Goal: Task Accomplishment & Management: Manage account settings

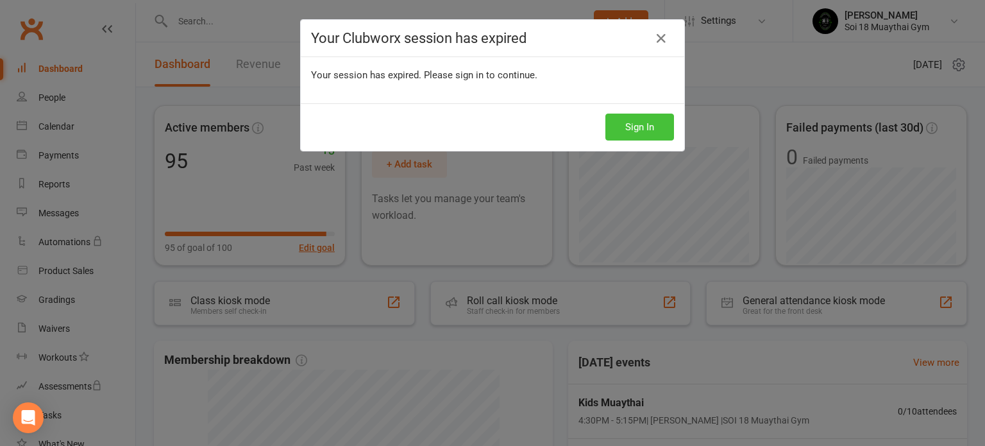
click at [622, 129] on button "Sign In" at bounding box center [640, 127] width 69 height 27
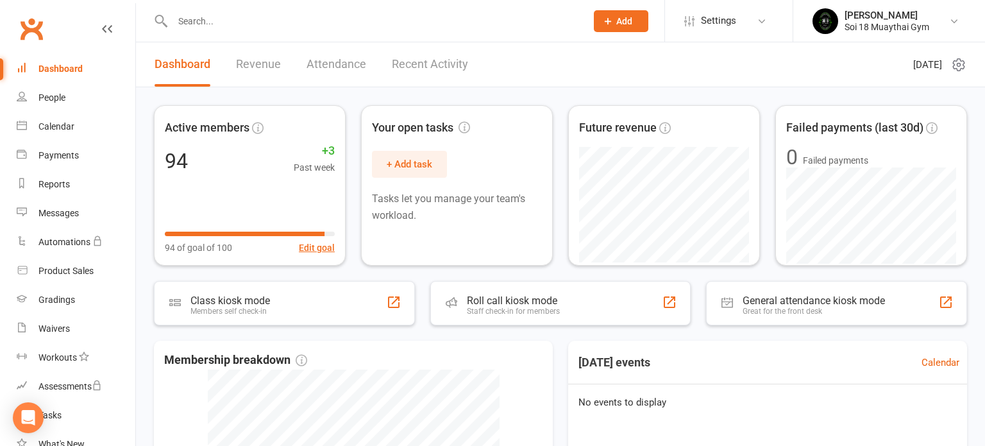
click at [405, 68] on link "Recent Activity" at bounding box center [430, 64] width 76 height 44
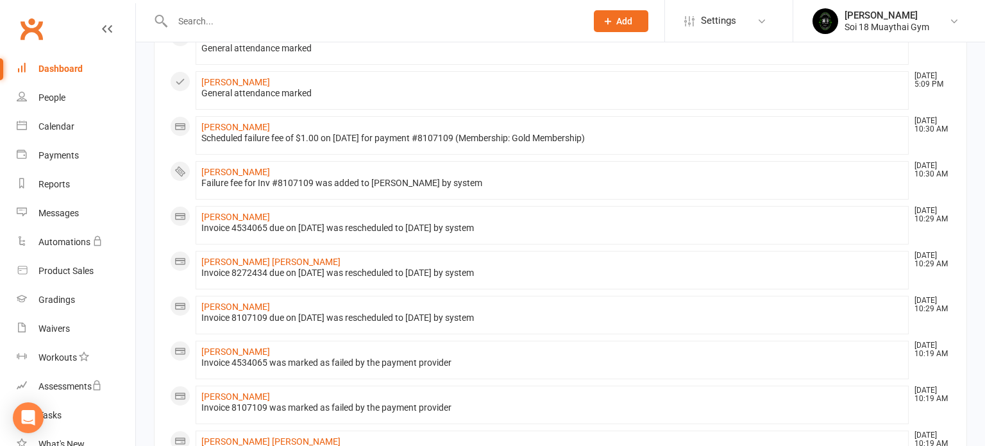
scroll to position [226, 0]
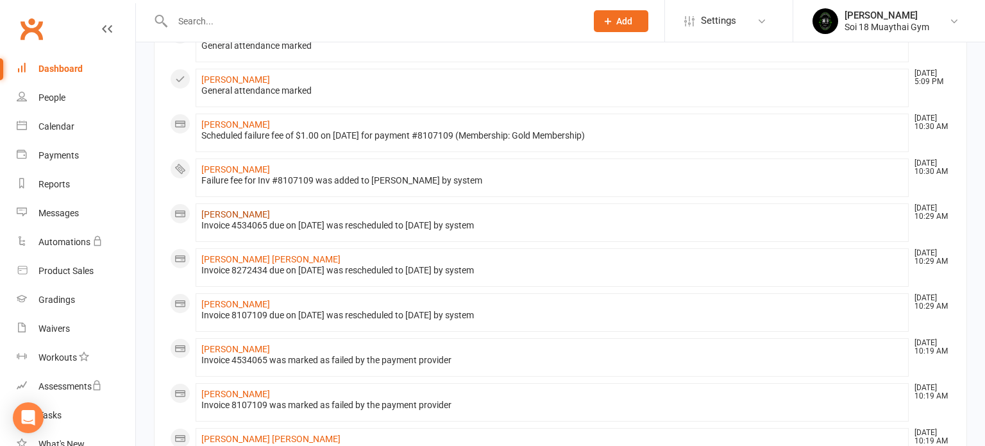
click at [218, 212] on link "Eamon Gleeson" at bounding box center [235, 214] width 69 height 10
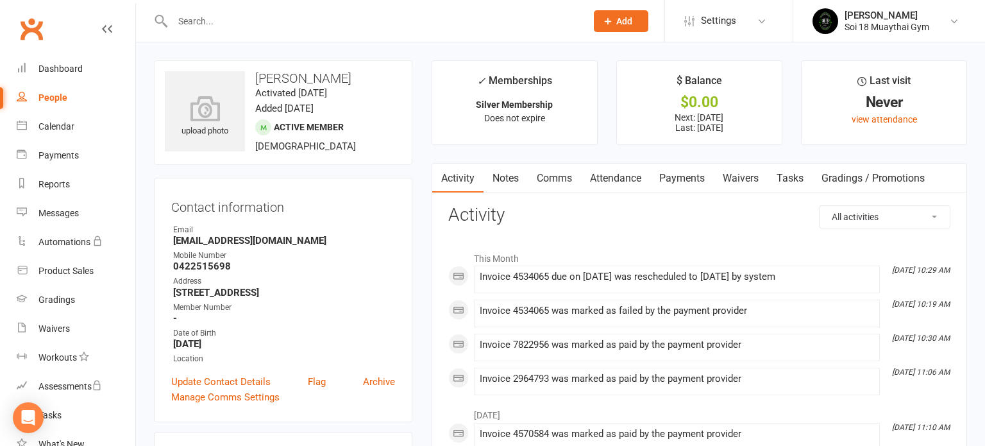
click at [688, 175] on link "Payments" at bounding box center [682, 179] width 64 height 30
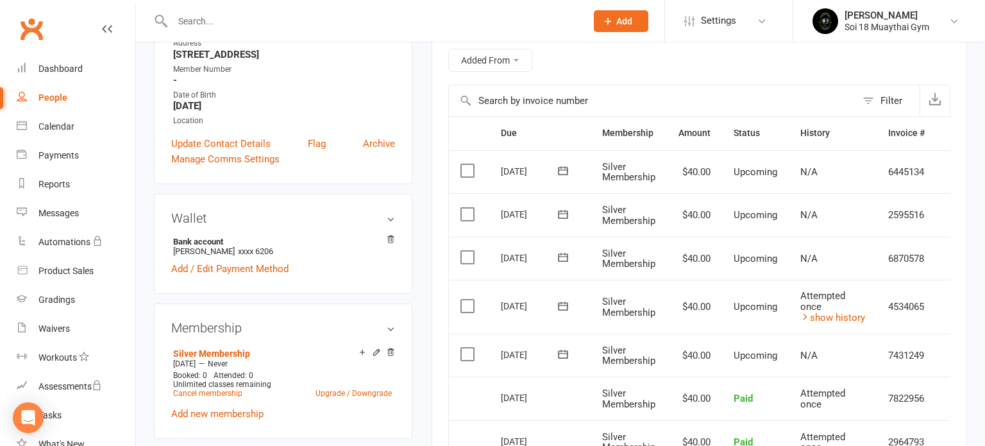
scroll to position [239, 0]
click at [105, 29] on icon at bounding box center [107, 29] width 10 height 10
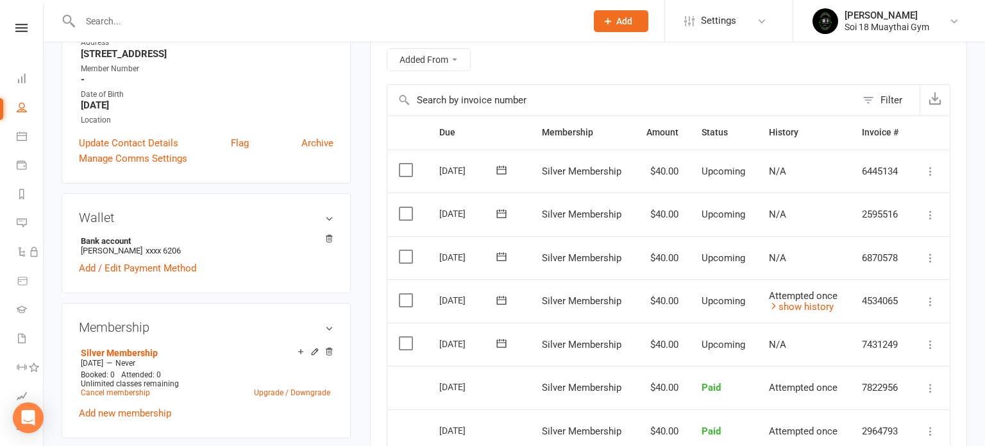
click at [933, 305] on icon at bounding box center [930, 301] width 13 height 13
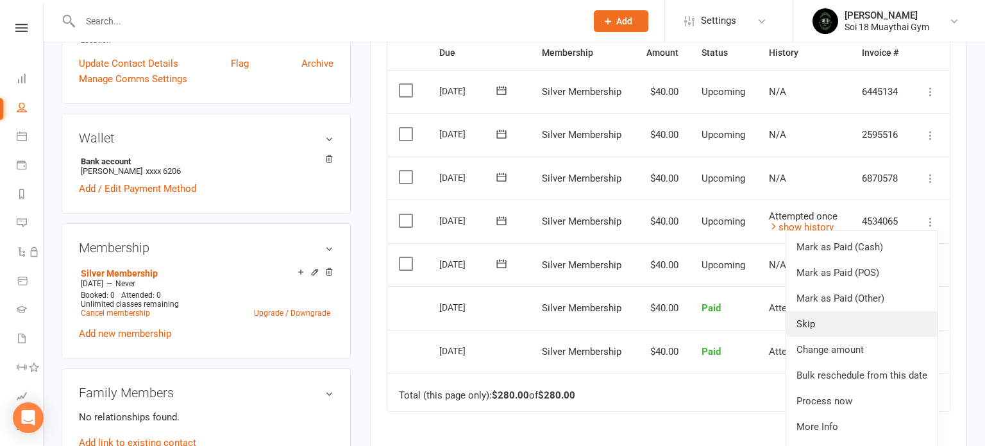
scroll to position [320, 0]
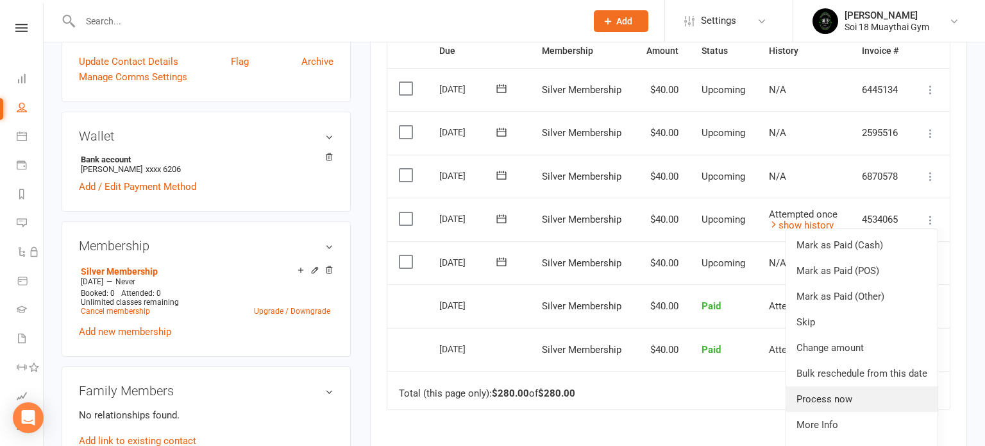
click at [849, 401] on link "Process now" at bounding box center [861, 399] width 151 height 26
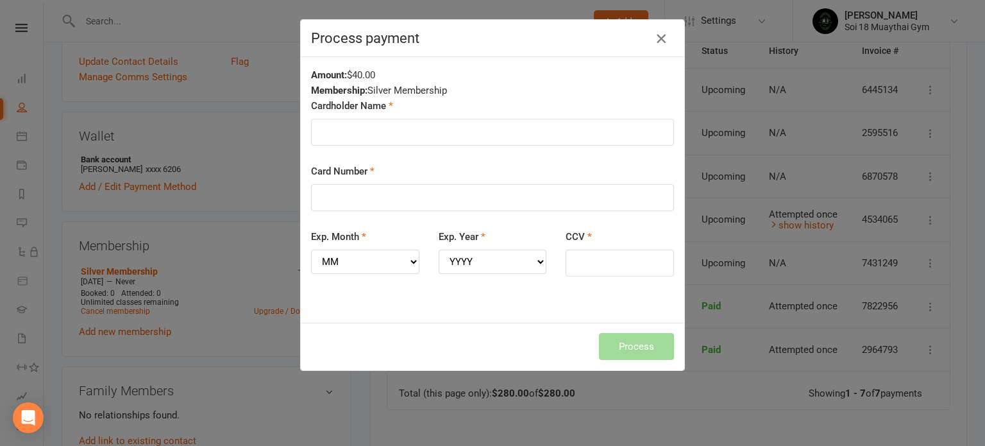
click at [661, 42] on icon "button" at bounding box center [661, 38] width 15 height 15
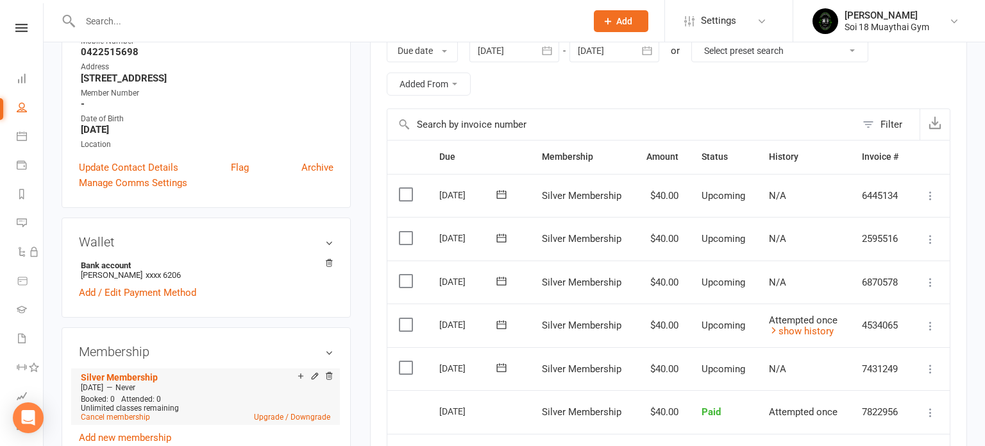
scroll to position [0, 0]
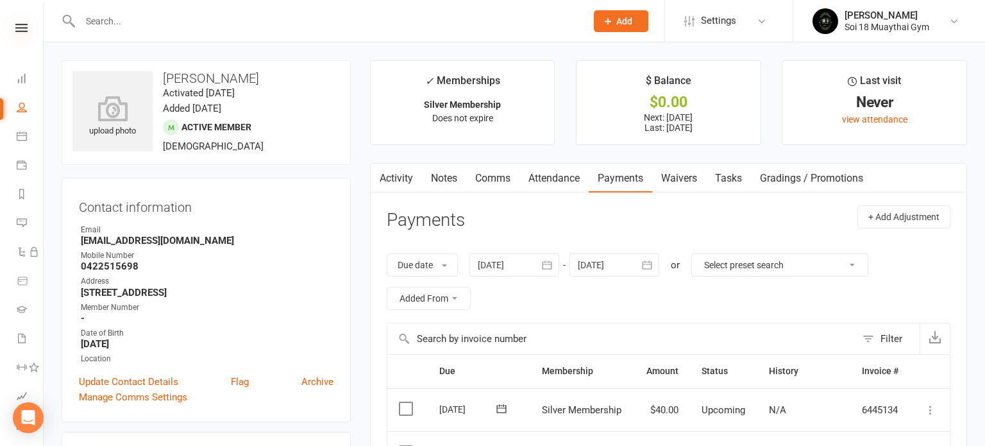
click at [21, 28] on icon at bounding box center [21, 28] width 12 height 8
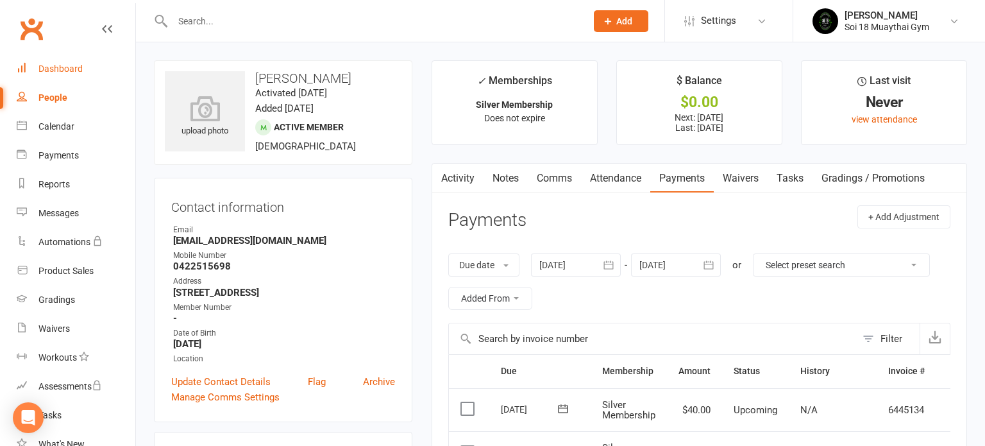
click at [53, 67] on div "Dashboard" at bounding box center [60, 69] width 44 height 10
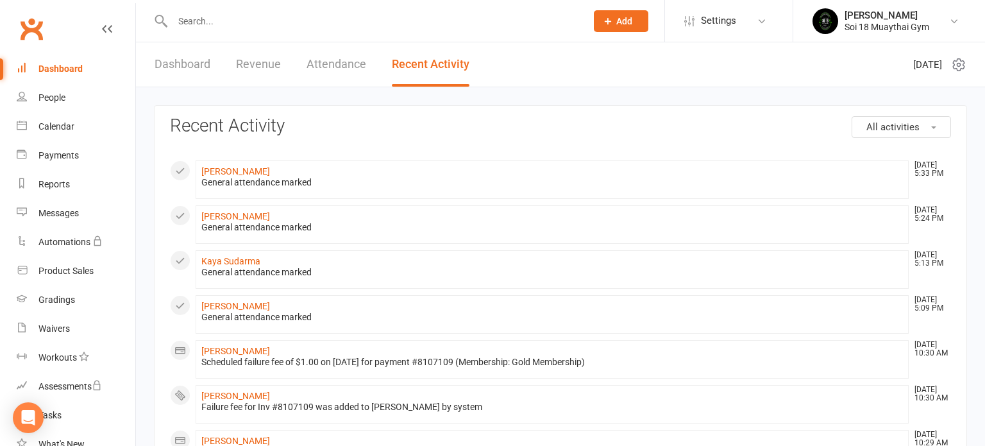
click at [177, 68] on link "Dashboard" at bounding box center [183, 64] width 56 height 44
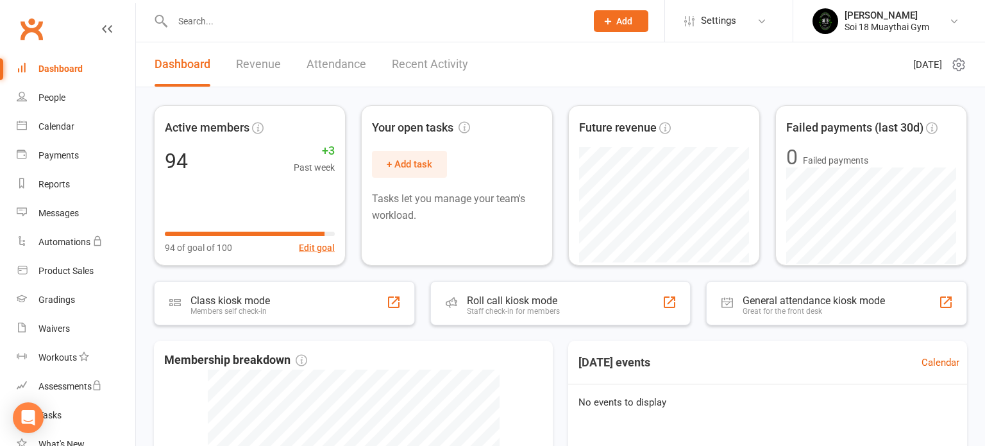
click at [190, 26] on input "text" at bounding box center [373, 21] width 409 height 18
click at [413, 69] on link "Recent Activity" at bounding box center [430, 64] width 76 height 44
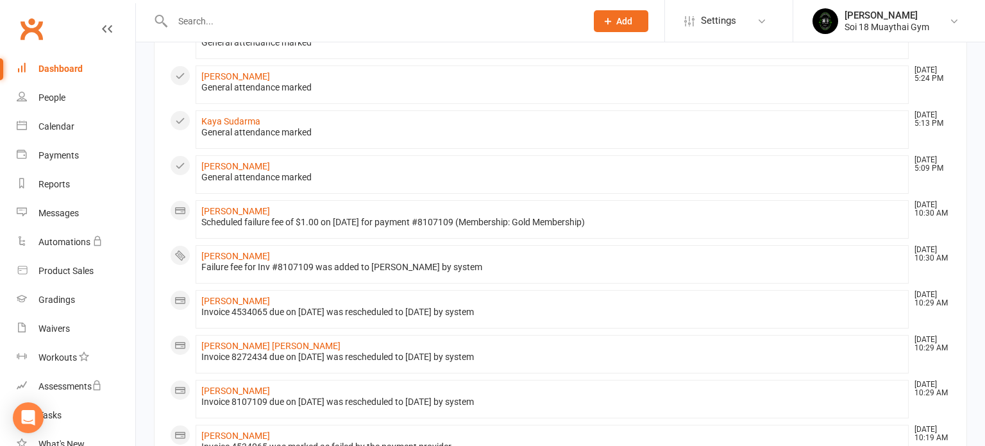
scroll to position [146, 0]
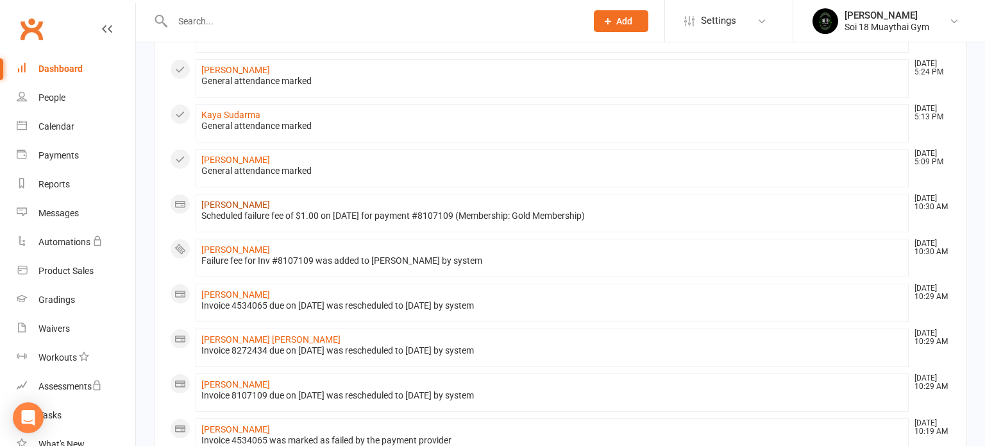
click at [249, 205] on link "Romeo Ladkani" at bounding box center [235, 204] width 69 height 10
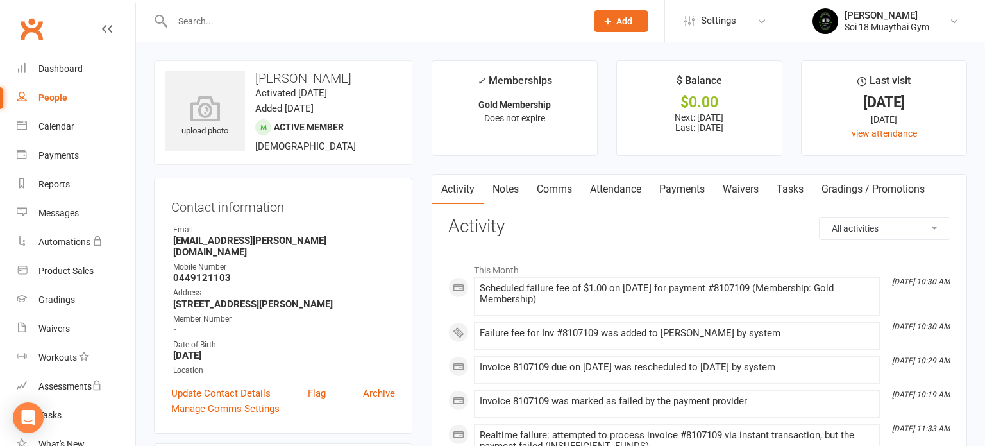
click at [689, 183] on link "Payments" at bounding box center [682, 189] width 64 height 30
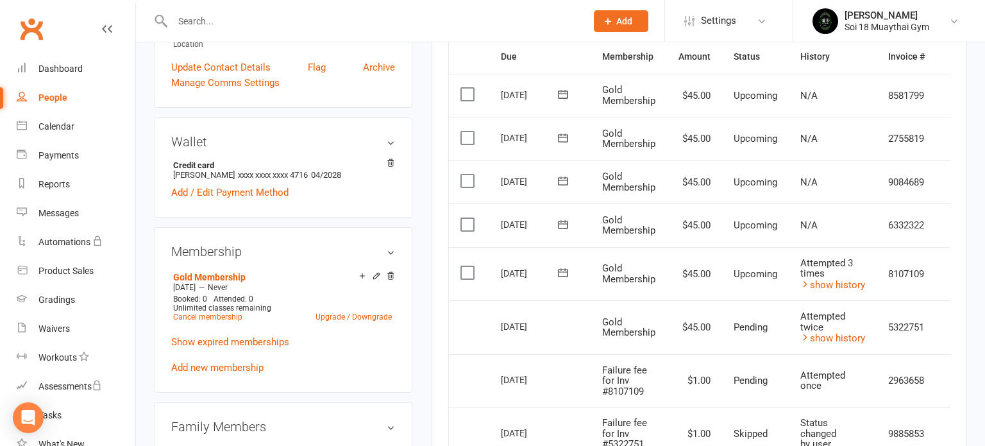
scroll to position [328, 0]
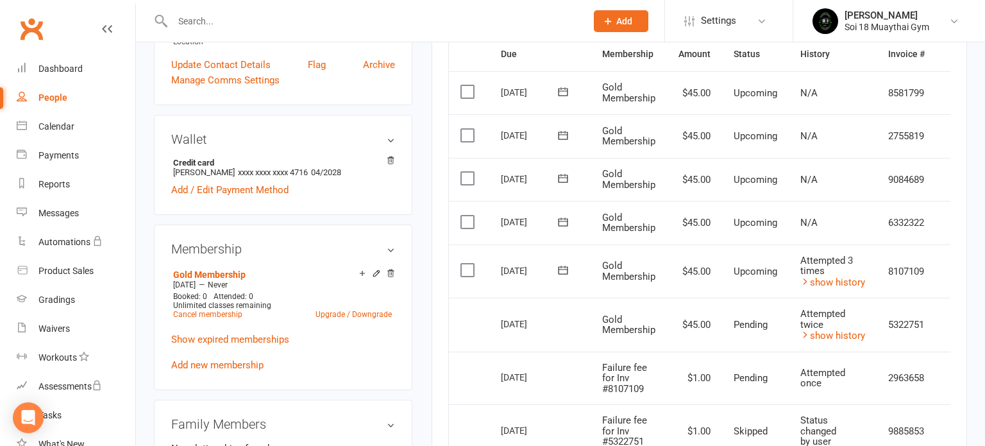
click at [108, 28] on icon at bounding box center [107, 29] width 10 height 10
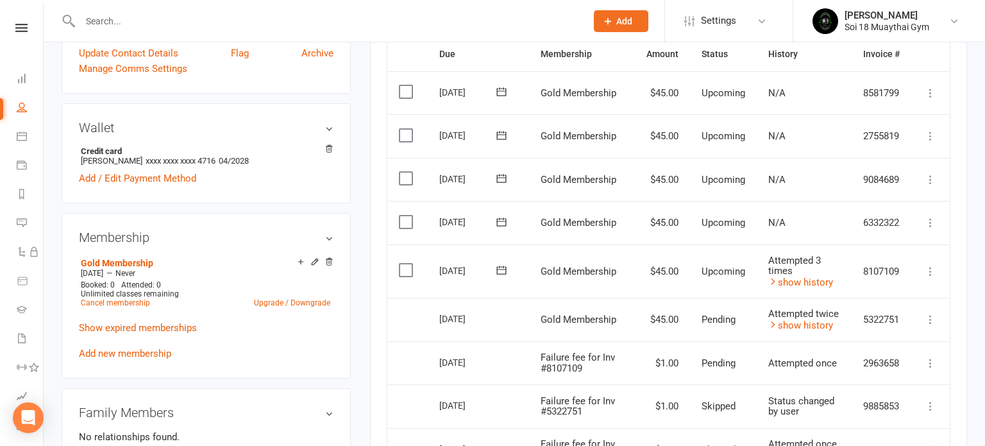
click at [931, 273] on icon at bounding box center [930, 271] width 13 height 13
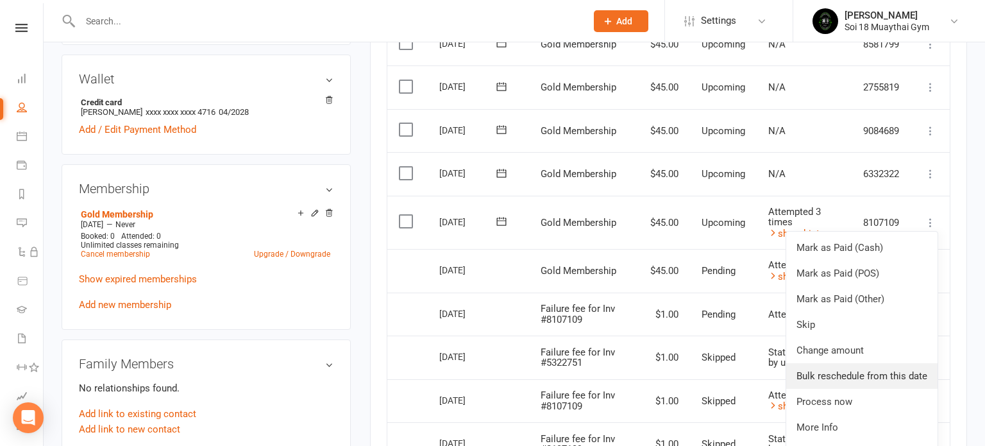
scroll to position [390, 0]
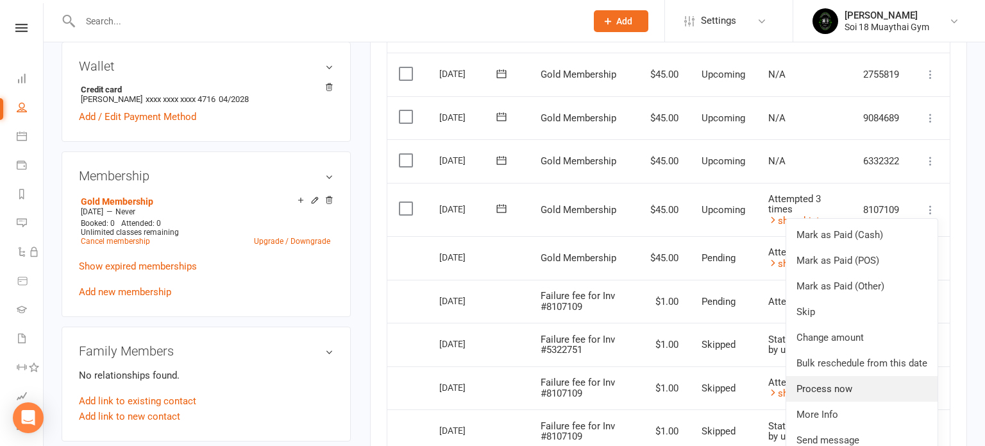
click at [829, 388] on link "Process now" at bounding box center [861, 389] width 151 height 26
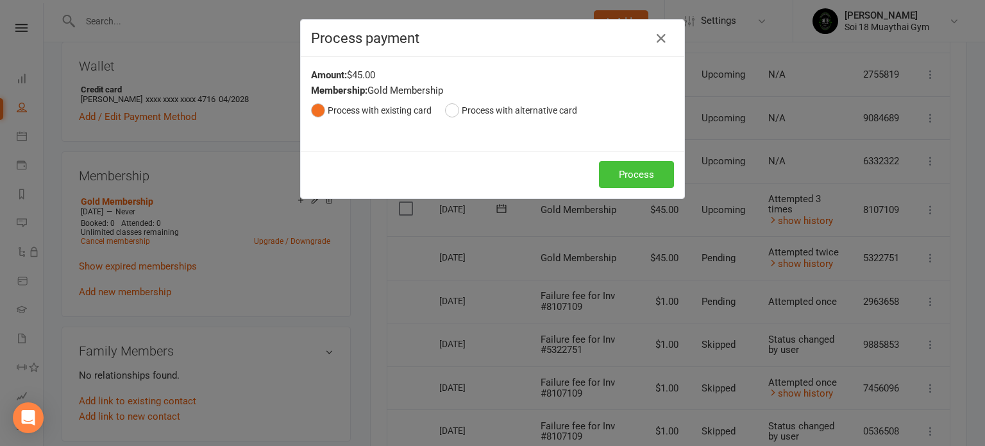
click at [618, 182] on button "Process" at bounding box center [636, 174] width 75 height 27
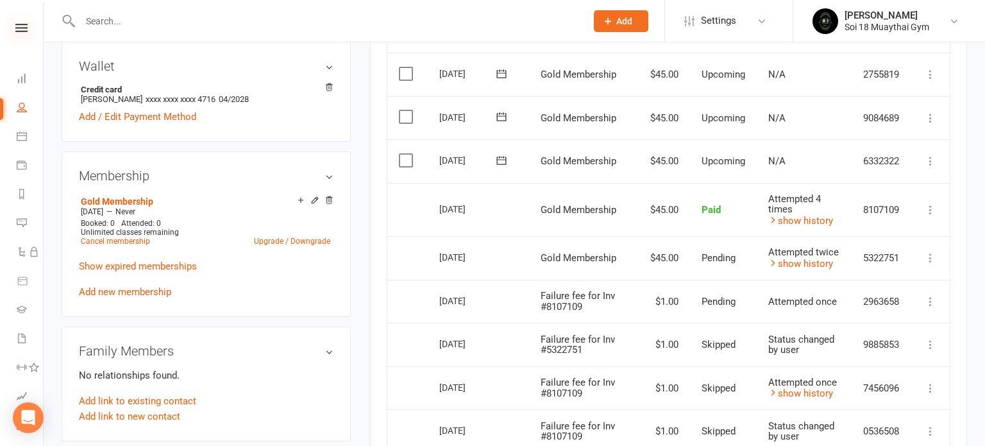
click at [23, 31] on icon at bounding box center [21, 28] width 12 height 8
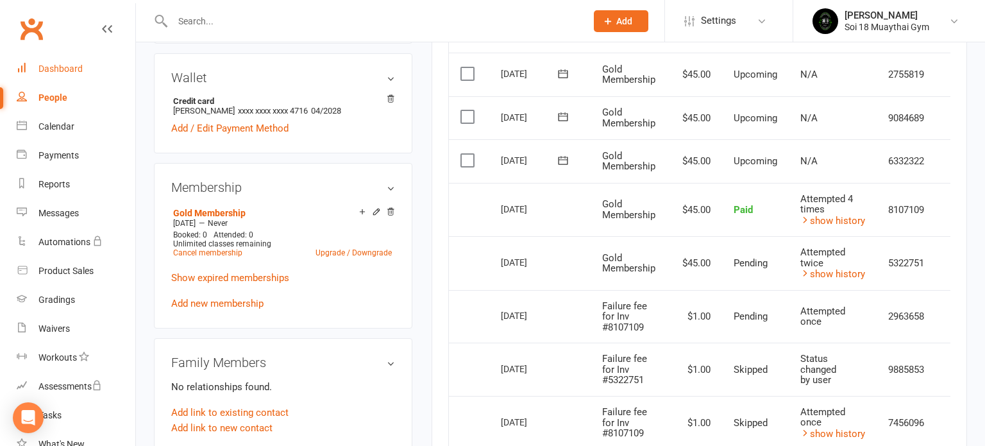
click at [67, 70] on div "Dashboard" at bounding box center [60, 69] width 44 height 10
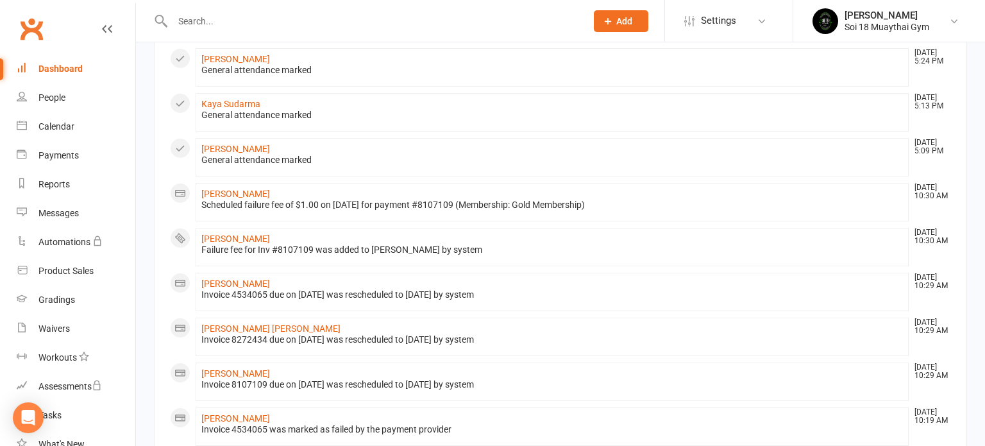
scroll to position [208, 0]
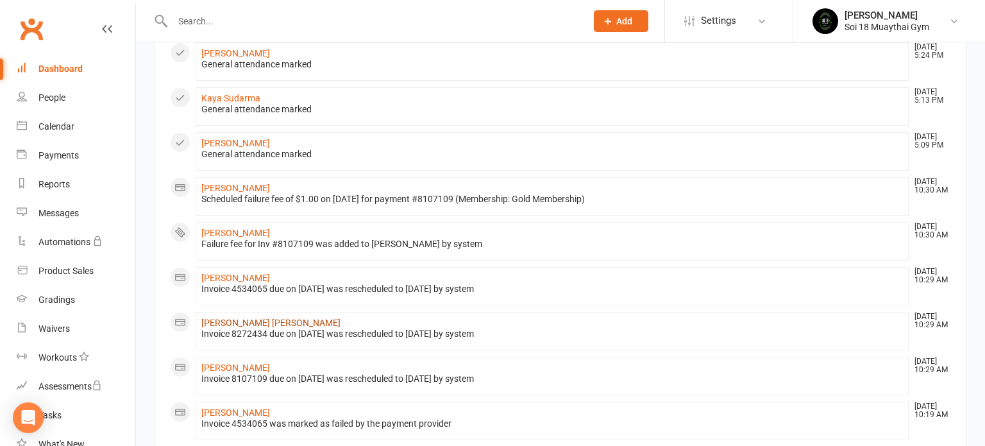
click at [224, 319] on link "Kane Barker" at bounding box center [270, 323] width 139 height 10
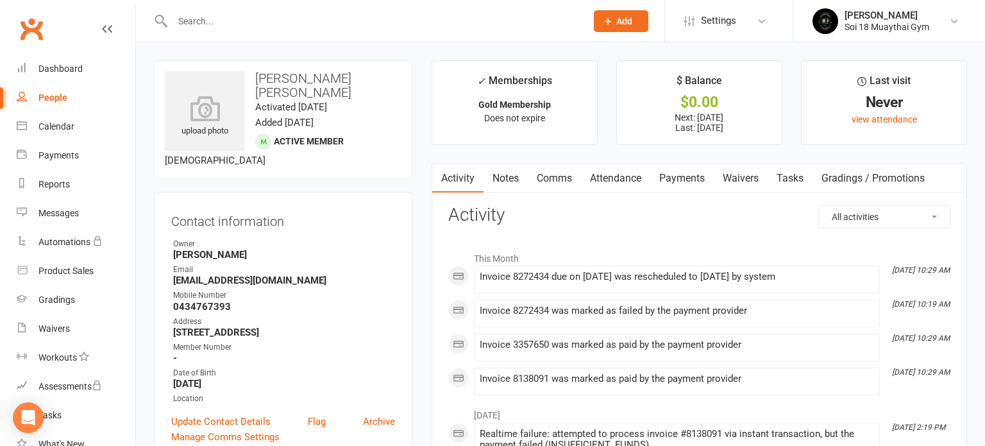
click at [680, 182] on link "Payments" at bounding box center [682, 179] width 64 height 30
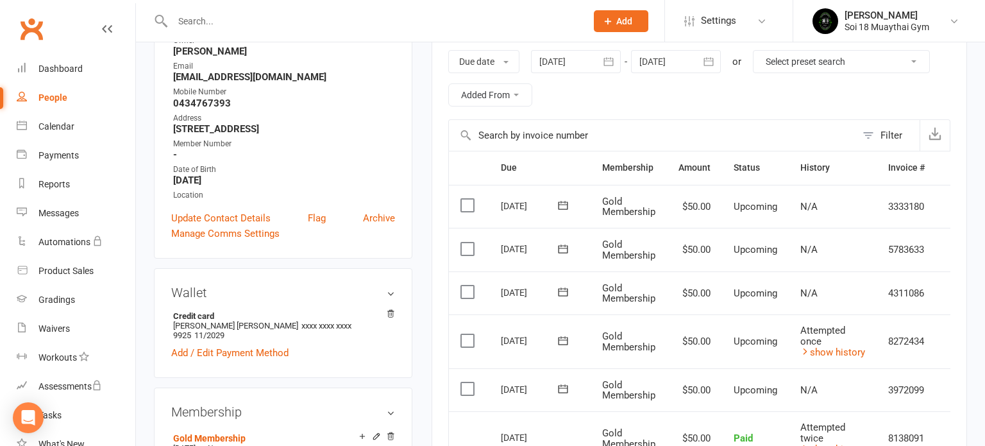
scroll to position [208, 0]
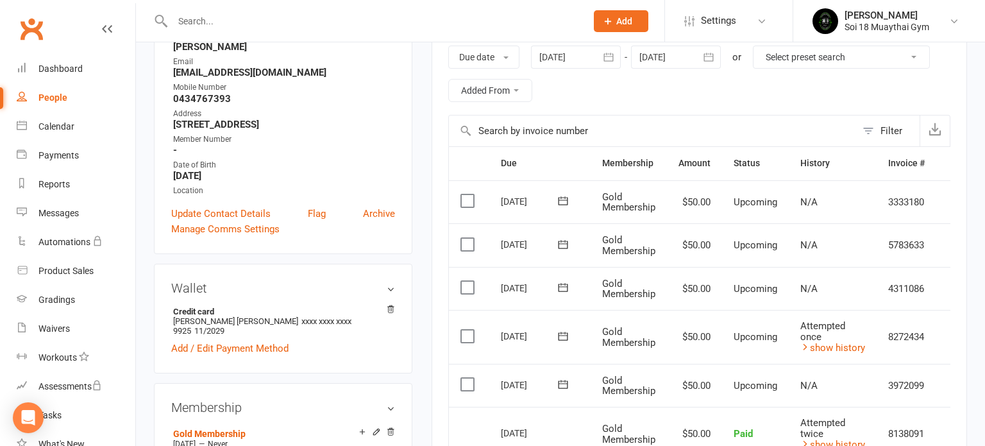
click at [105, 29] on icon at bounding box center [107, 29] width 10 height 10
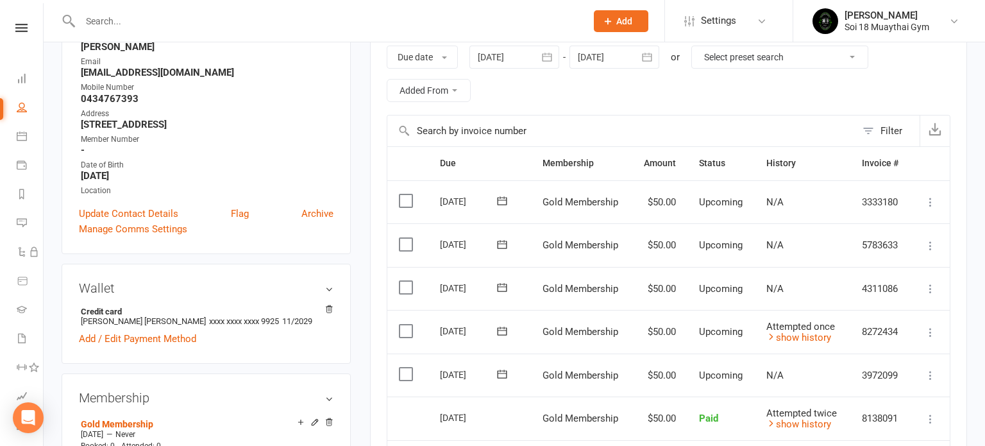
click at [930, 333] on icon at bounding box center [930, 332] width 13 height 13
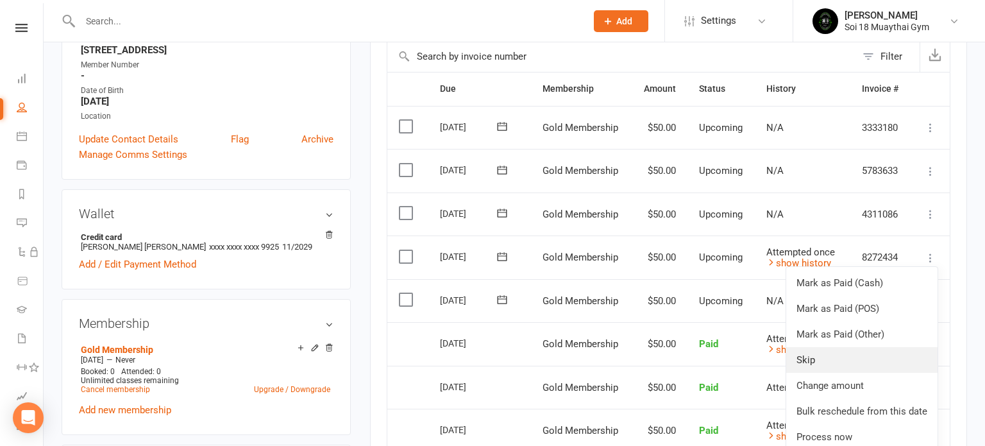
scroll to position [285, 0]
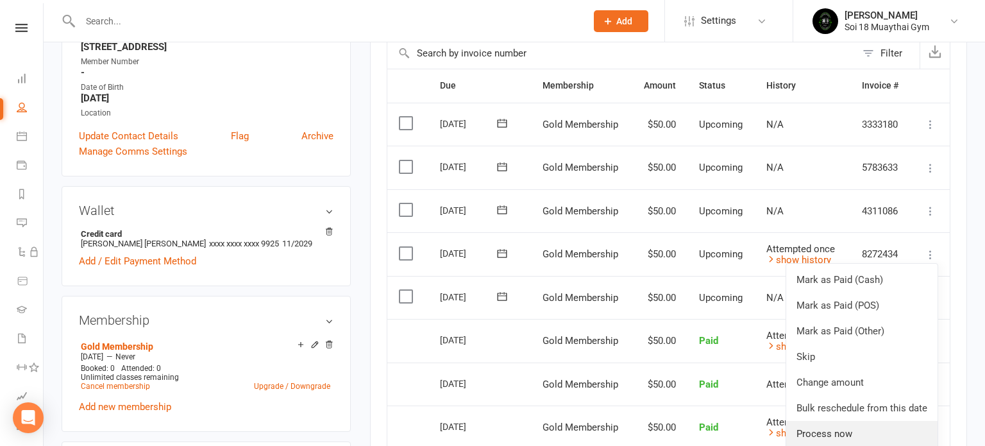
click at [847, 430] on link "Process now" at bounding box center [861, 434] width 151 height 26
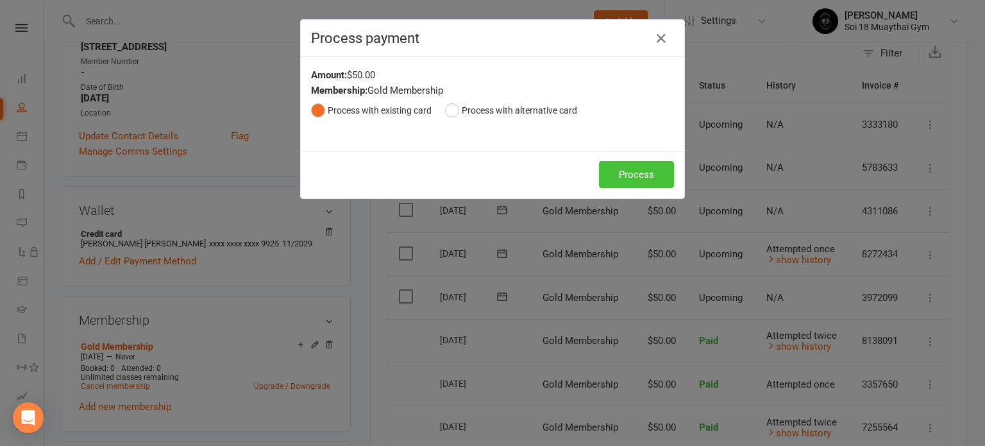
click at [642, 180] on button "Process" at bounding box center [636, 174] width 75 height 27
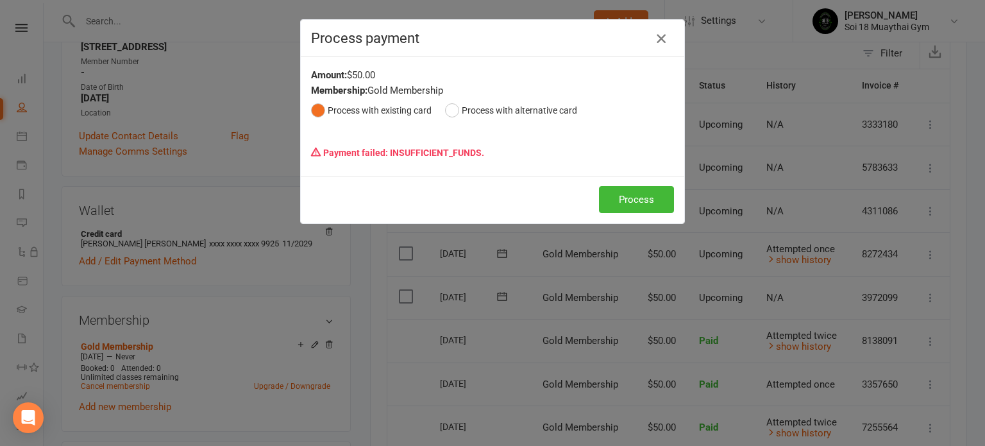
click at [663, 39] on icon "button" at bounding box center [661, 38] width 15 height 15
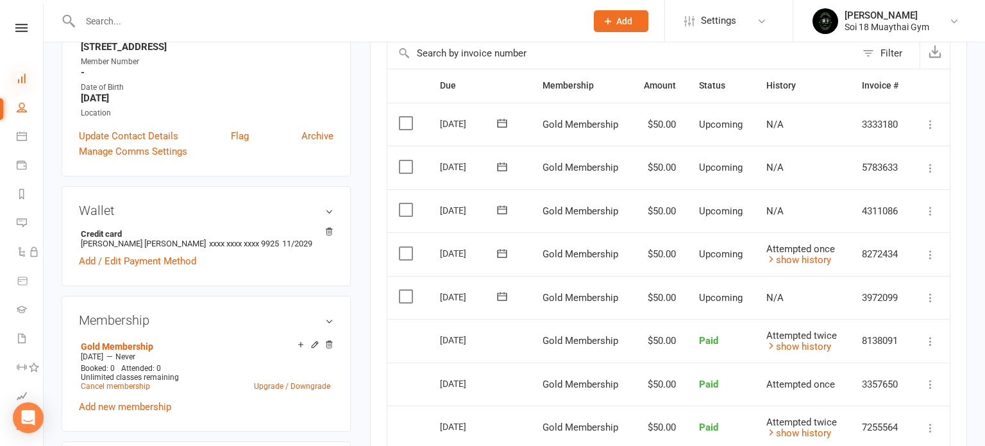
click at [26, 81] on icon at bounding box center [22, 78] width 10 height 10
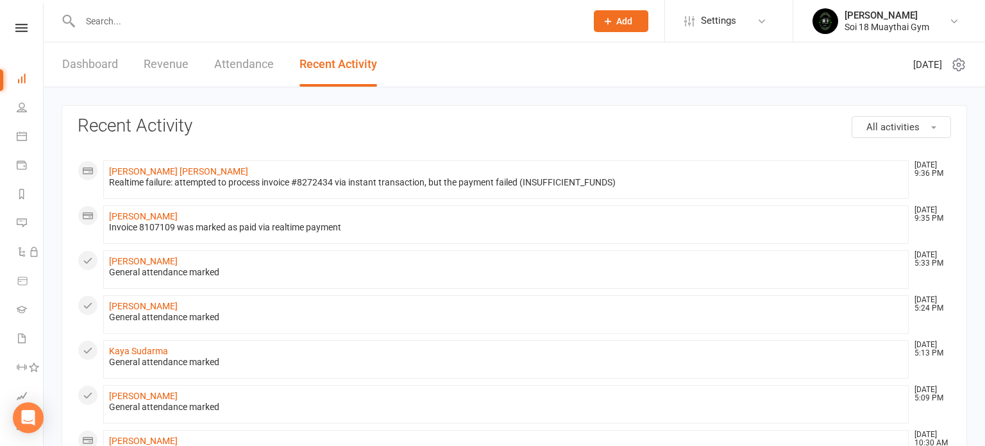
click at [81, 64] on link "Dashboard" at bounding box center [90, 64] width 56 height 44
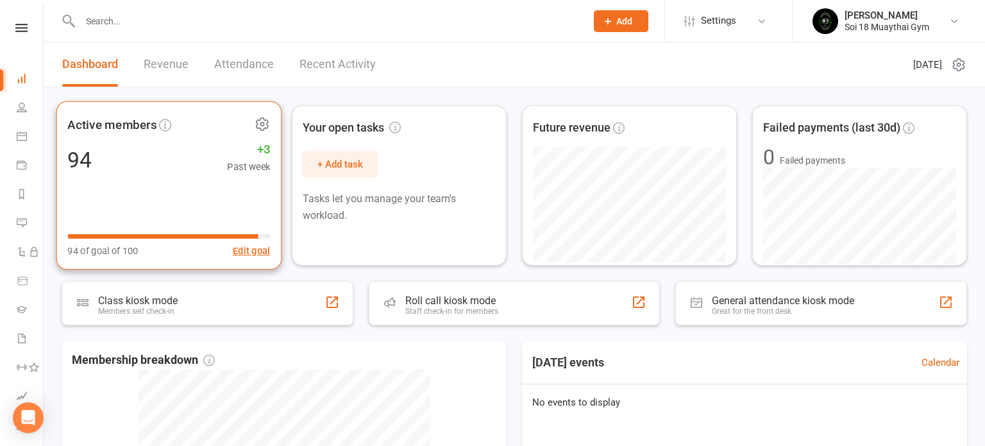
click at [146, 167] on div "94 +3 Past week" at bounding box center [168, 159] width 203 height 29
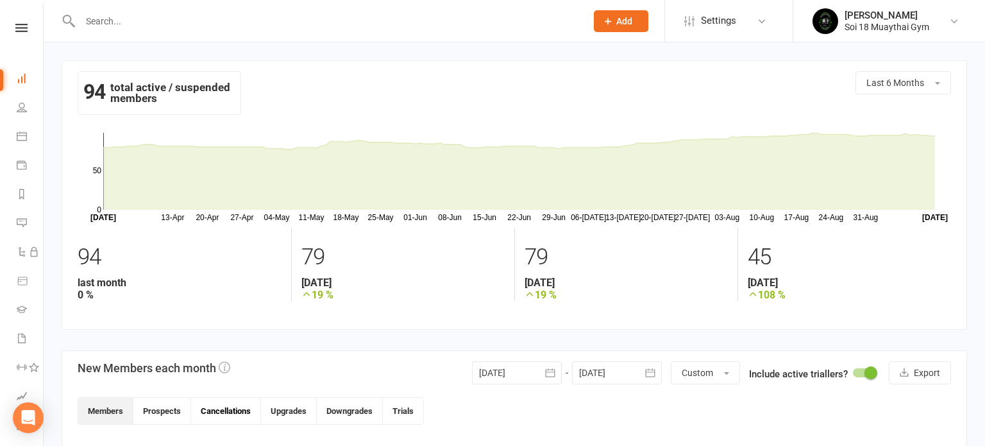
click at [231, 407] on button "Cancellations" at bounding box center [226, 411] width 70 height 26
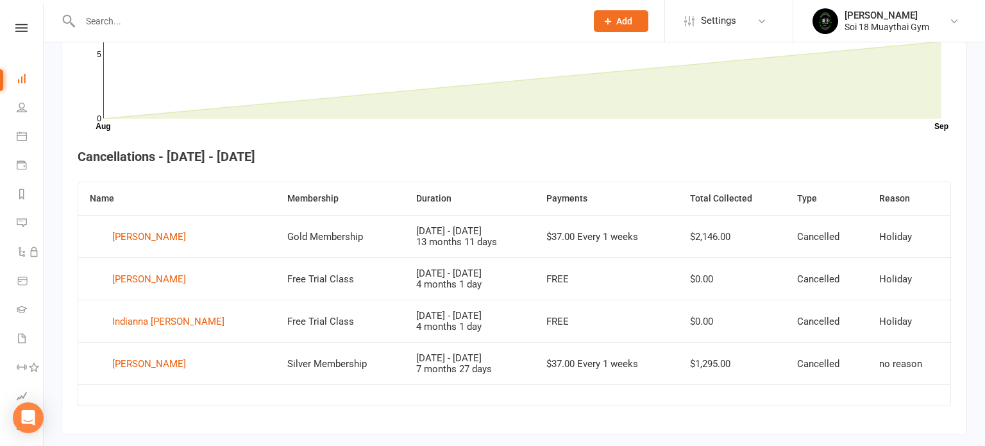
scroll to position [405, 0]
click at [21, 25] on icon at bounding box center [21, 28] width 12 height 8
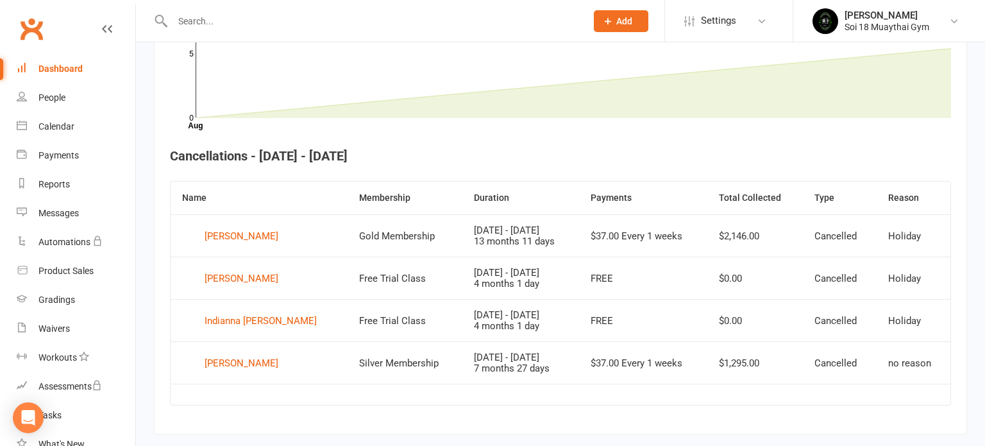
click at [61, 67] on div "Dashboard" at bounding box center [60, 69] width 44 height 10
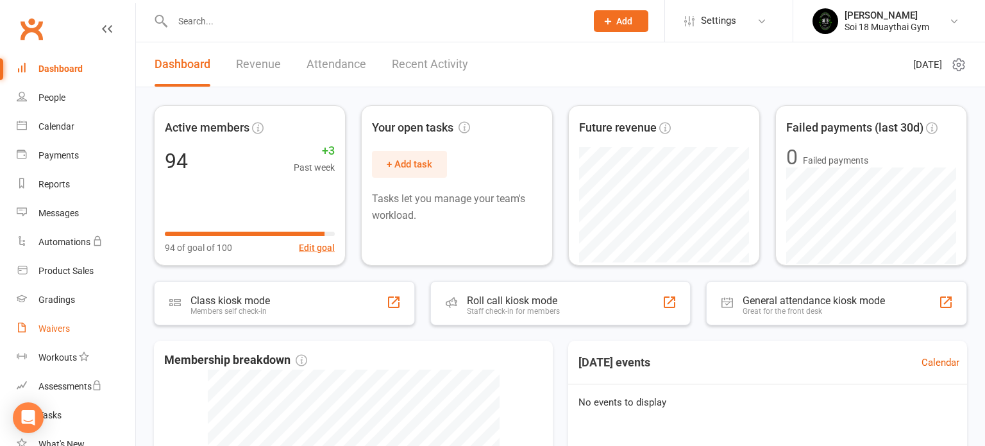
click at [56, 334] on link "Waivers" at bounding box center [76, 328] width 119 height 29
